Goal: Task Accomplishment & Management: Complete application form

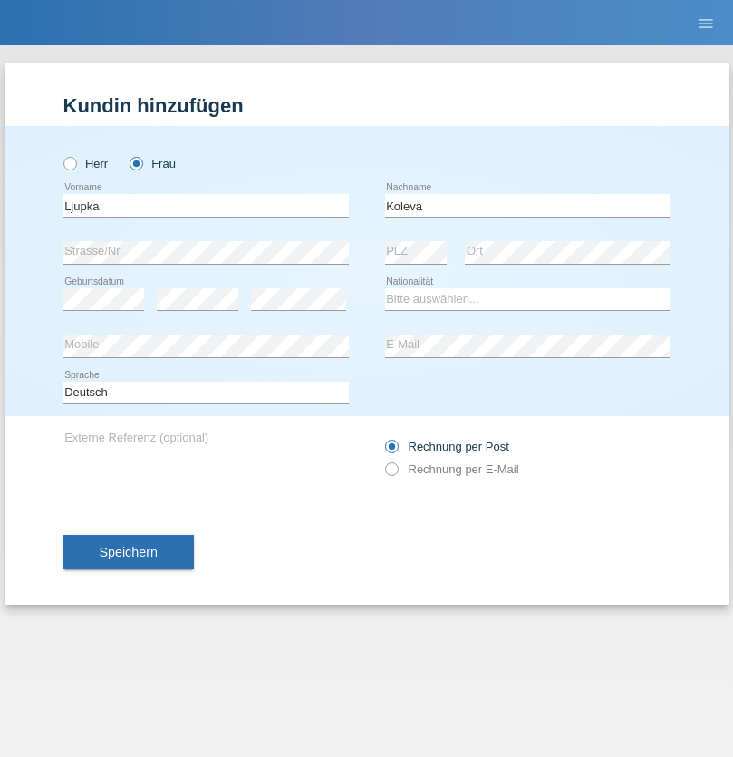
type input "Koleva"
select select "MK"
select select "C"
select select "19"
select select "08"
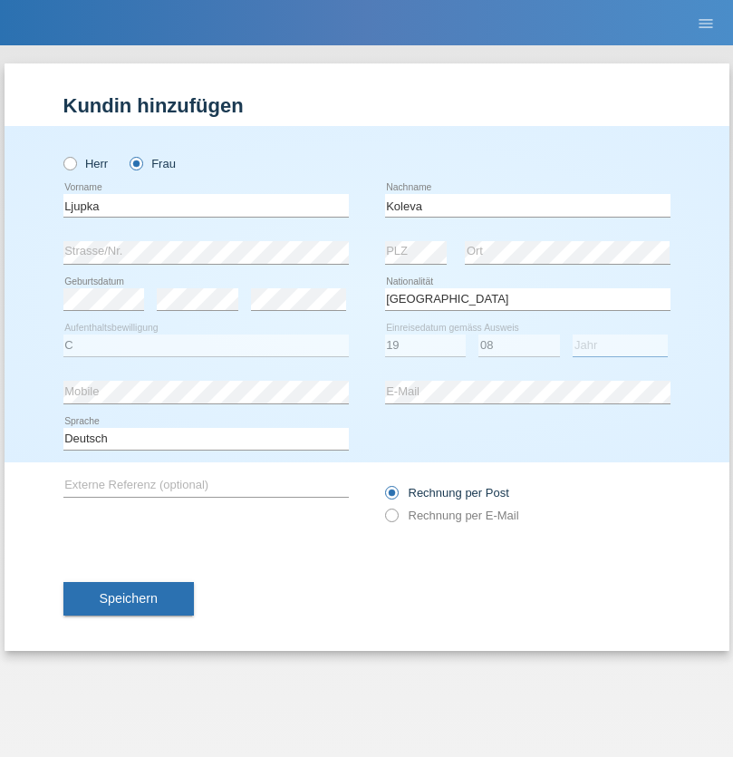
select select "2018"
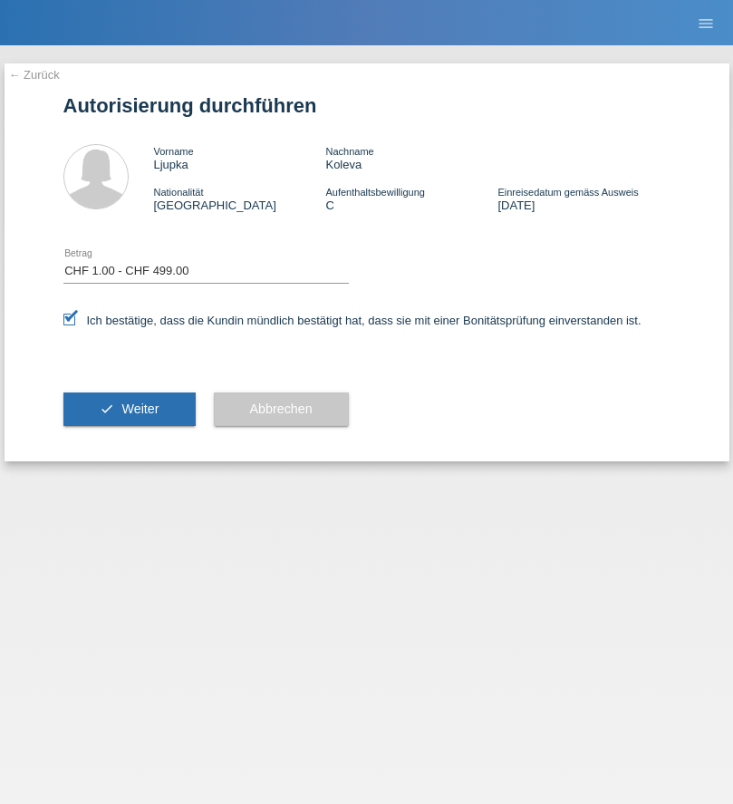
select select "1"
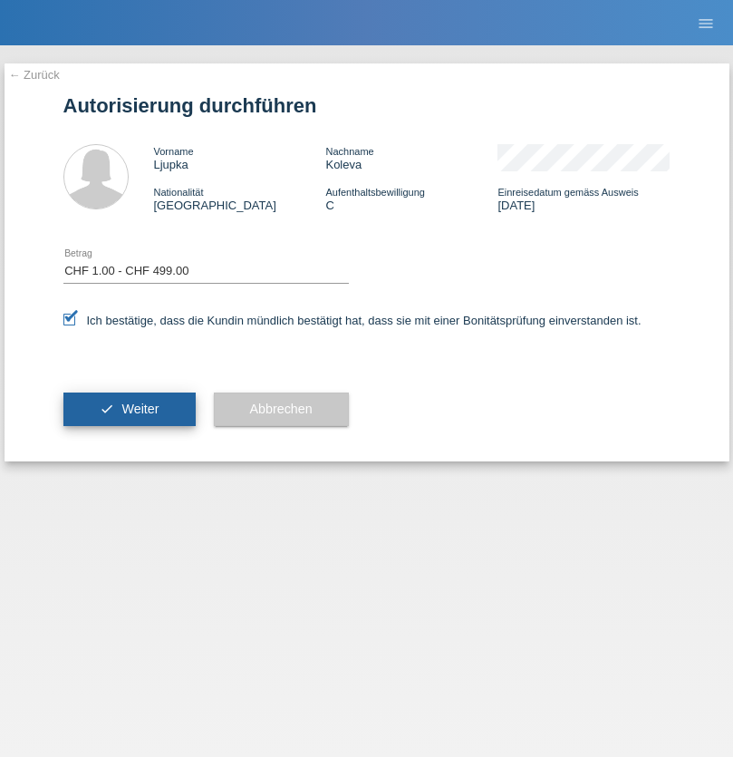
click at [129, 409] on span "Weiter" at bounding box center [139, 408] width 37 height 15
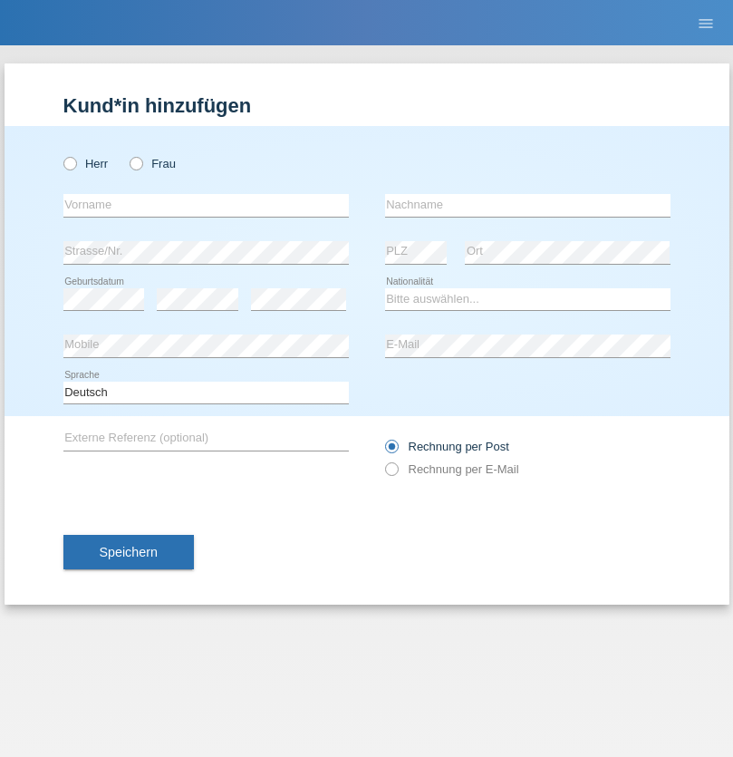
radio input "true"
click at [206, 205] on input "text" at bounding box center [205, 205] width 285 height 23
type input "Jonathan"
click at [527, 205] on input "text" at bounding box center [527, 205] width 285 height 23
type input "Bezzola"
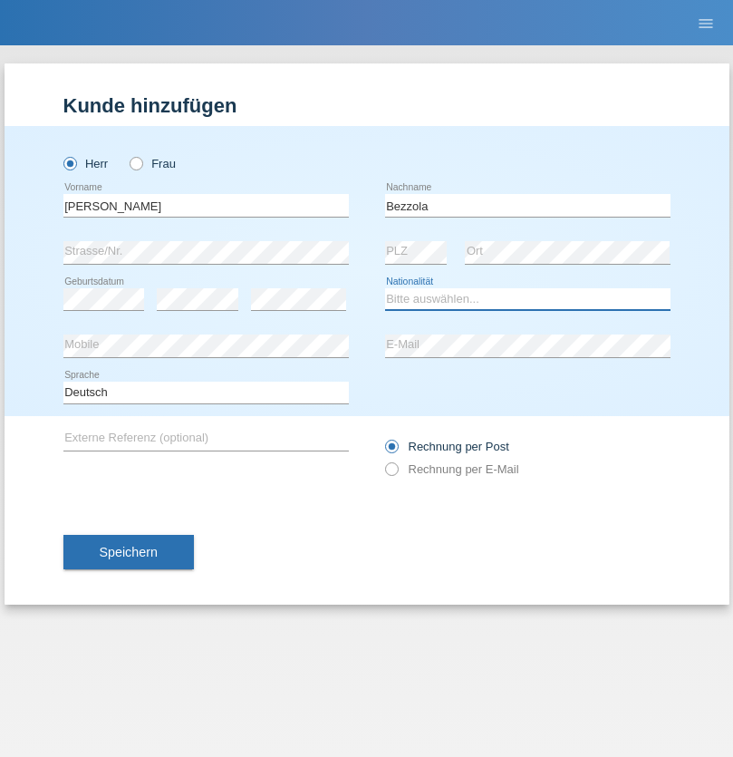
select select "CH"
radio input "true"
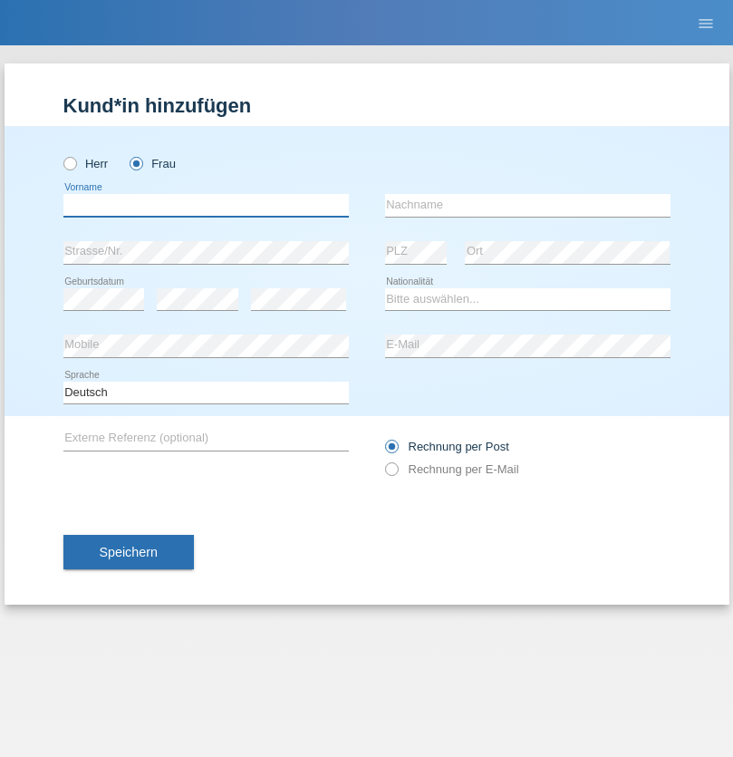
click at [206, 205] on input "text" at bounding box center [205, 205] width 285 height 23
type input "Şeymanur"
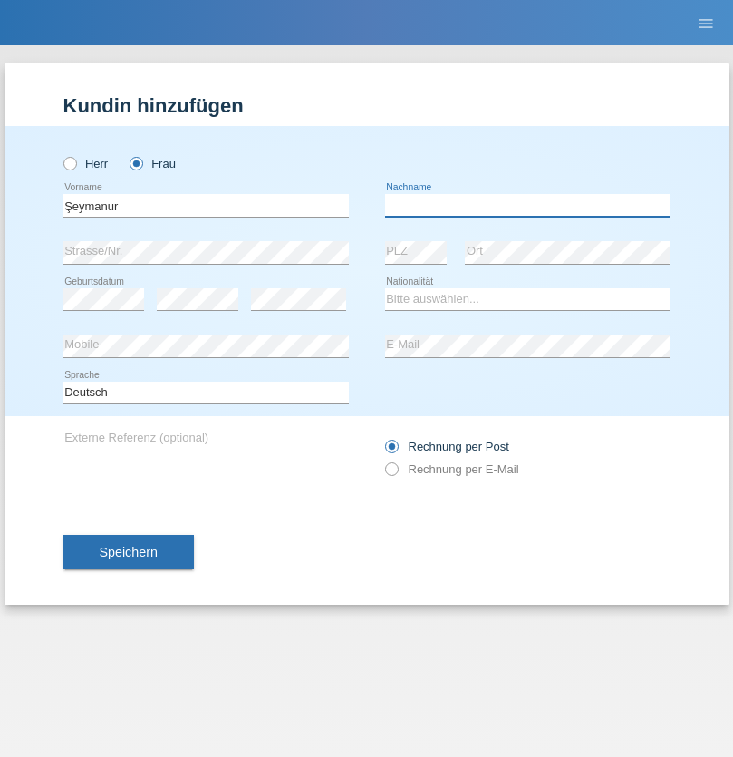
click at [527, 205] on input "text" at bounding box center [527, 205] width 285 height 23
type input "Aydin"
select select "TR"
select select "C"
select select "28"
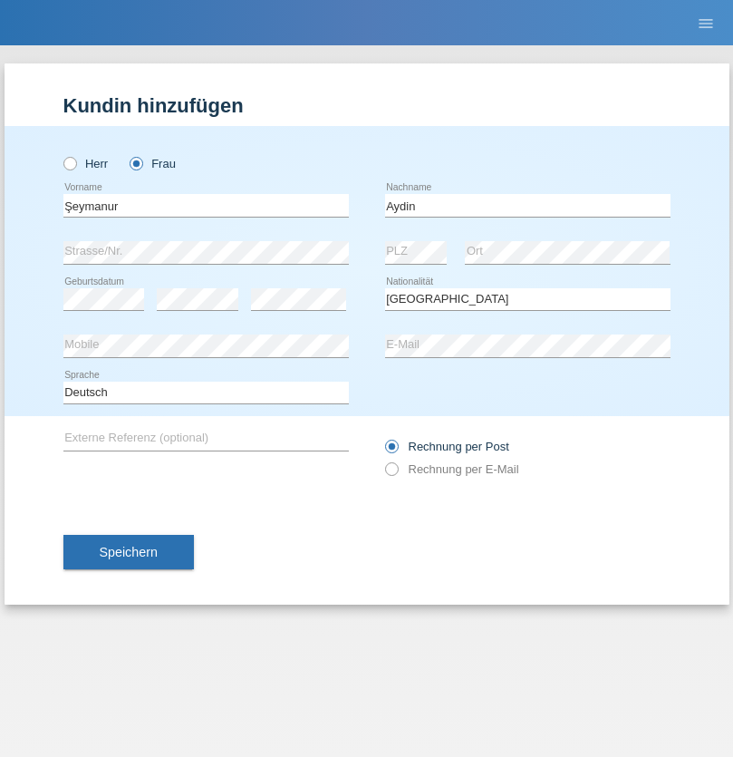
select select "10"
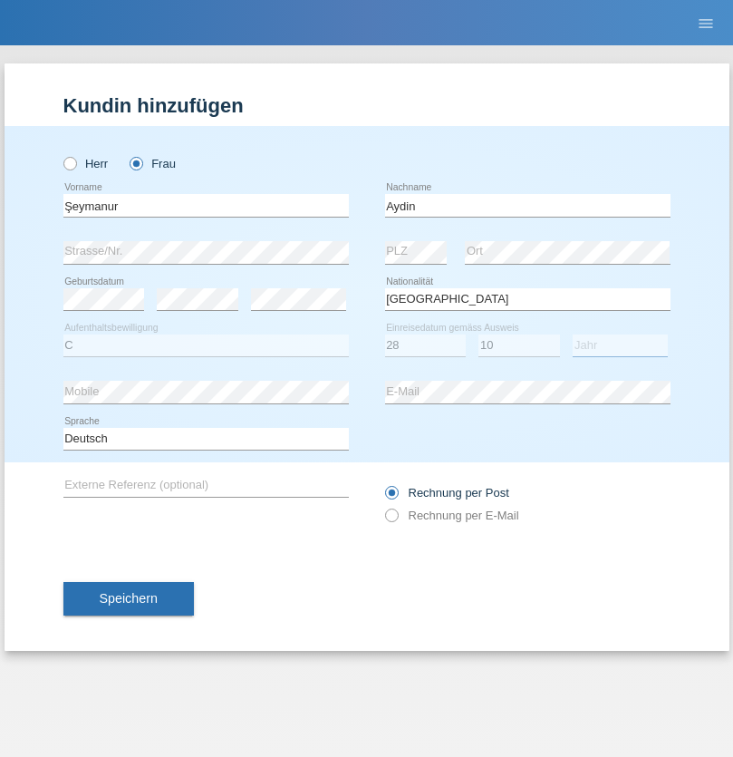
select select "2014"
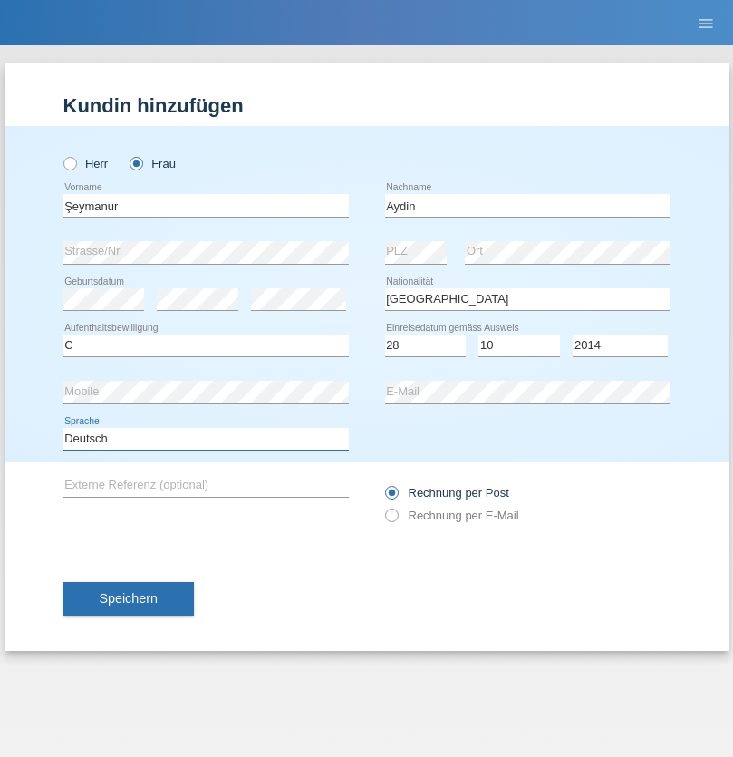
select select "en"
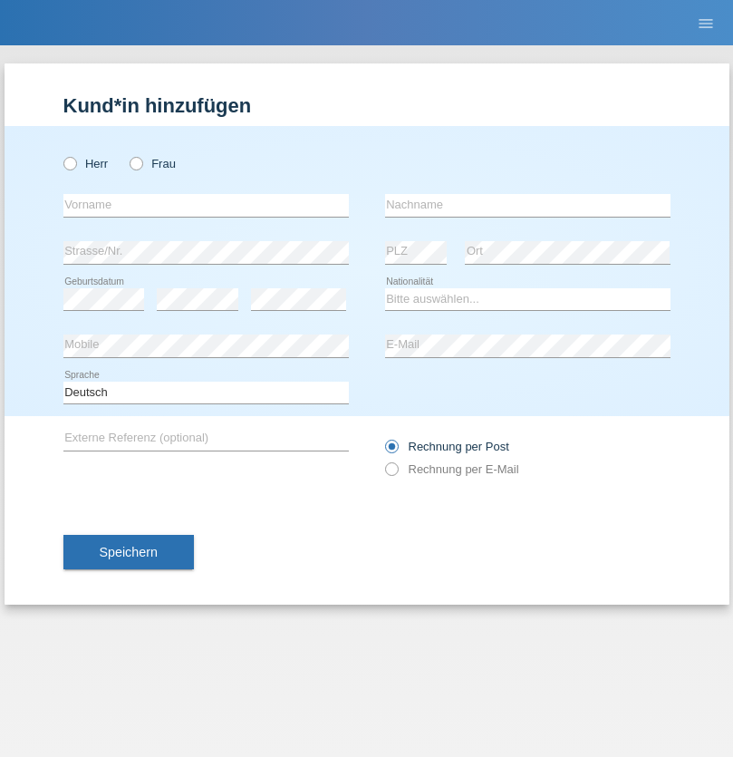
radio input "true"
click at [206, 205] on input "text" at bounding box center [205, 205] width 285 height 23
type input "Nikola"
click at [527, 205] on input "text" at bounding box center [527, 205] width 285 height 23
type input "Kolev"
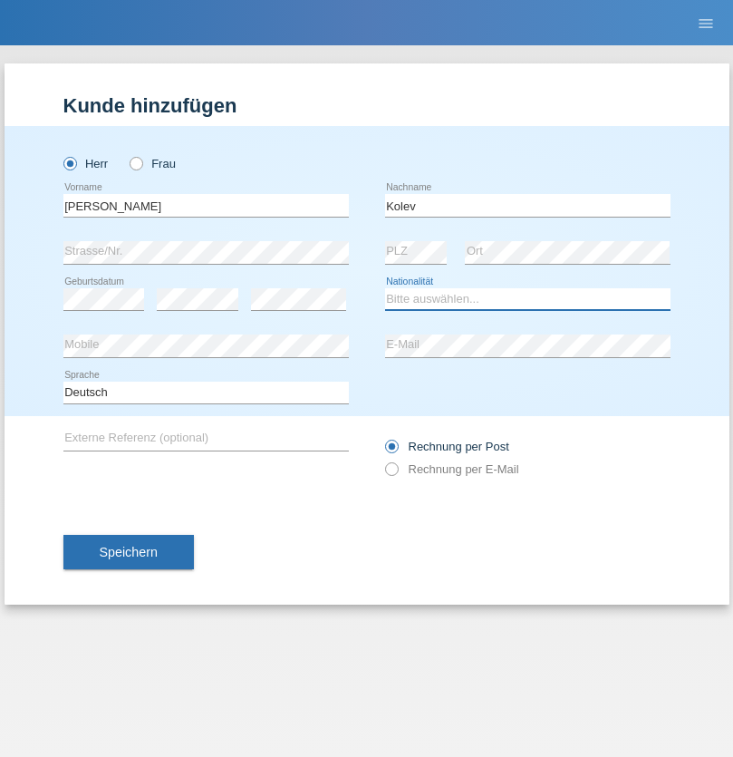
select select "MK"
select select "C"
select select "31"
select select "10"
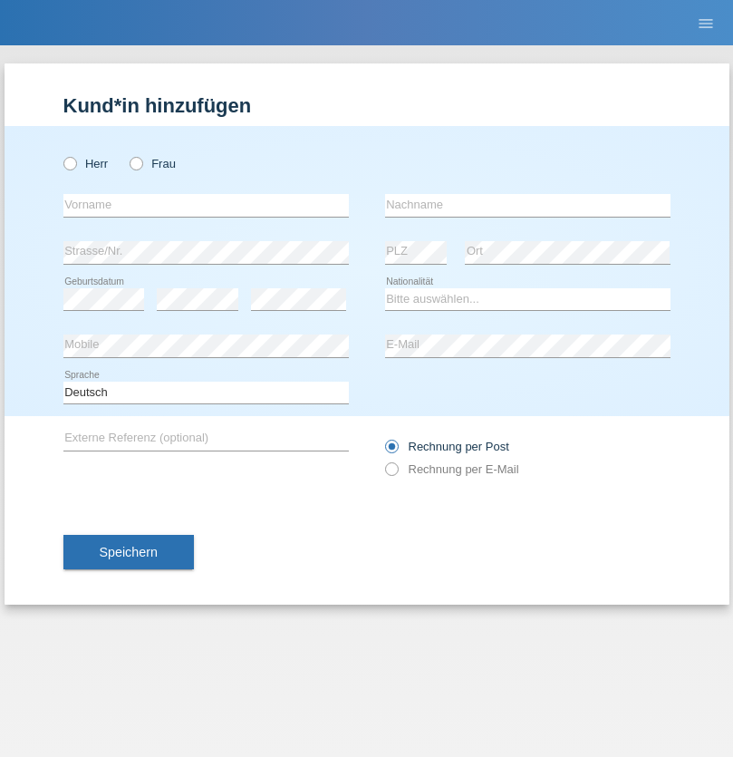
radio input "true"
click at [206, 205] on input "text" at bounding box center [205, 205] width 285 height 23
type input "[PERSON_NAME]"
click at [527, 205] on input "text" at bounding box center [527, 205] width 285 height 23
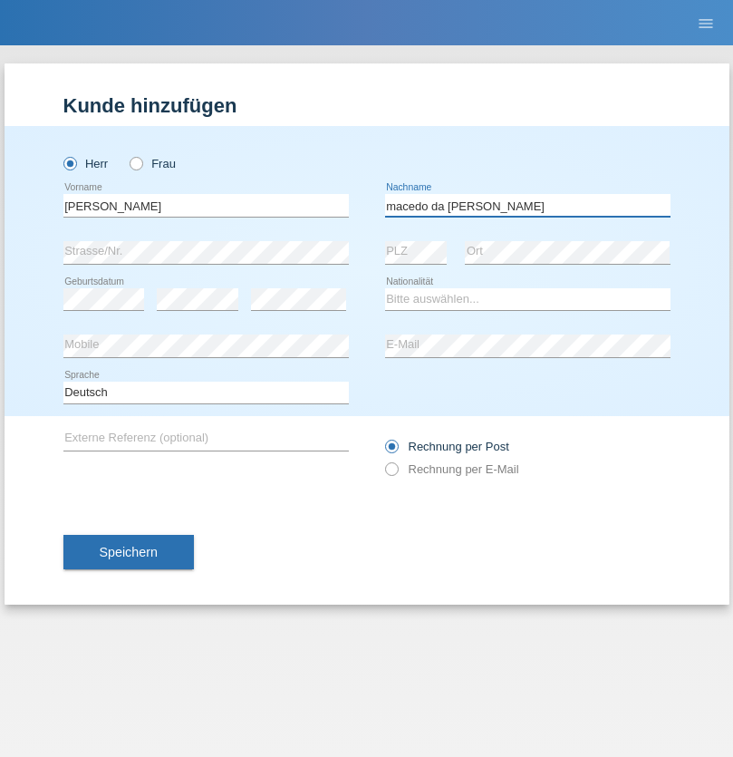
type input "macedo da [PERSON_NAME]"
select select "PT"
select select "C"
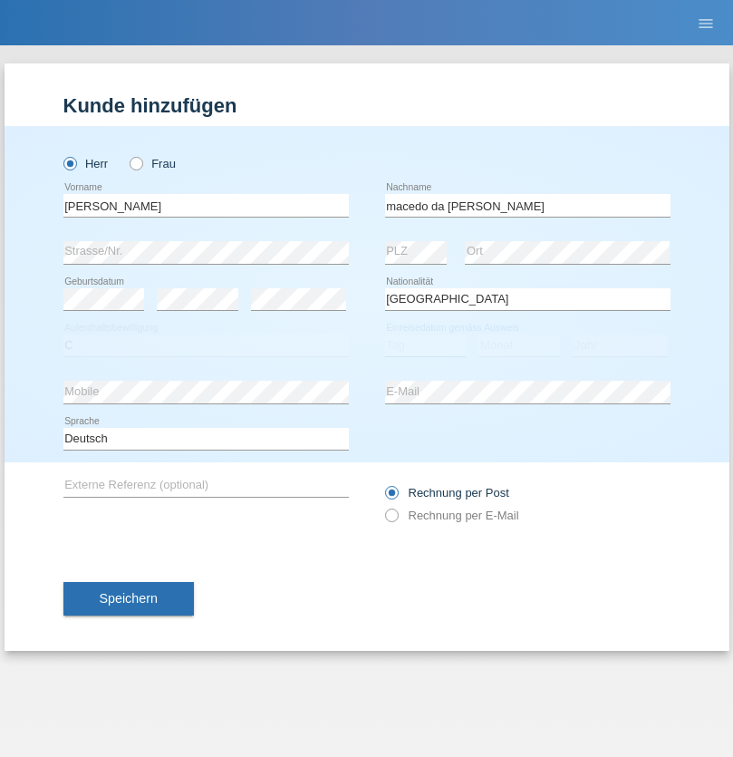
select select "07"
select select "04"
select select "1992"
